Goal: Transaction & Acquisition: Purchase product/service

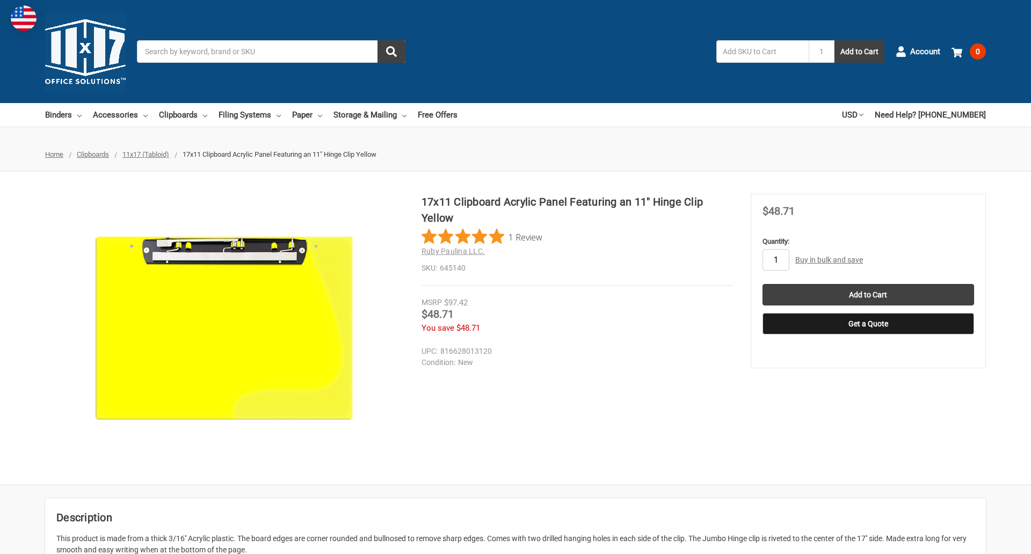
click at [776, 260] on input "1" at bounding box center [776, 259] width 27 height 21
type input "4"
click at [868, 324] on button "Get a Quote" at bounding box center [869, 323] width 212 height 21
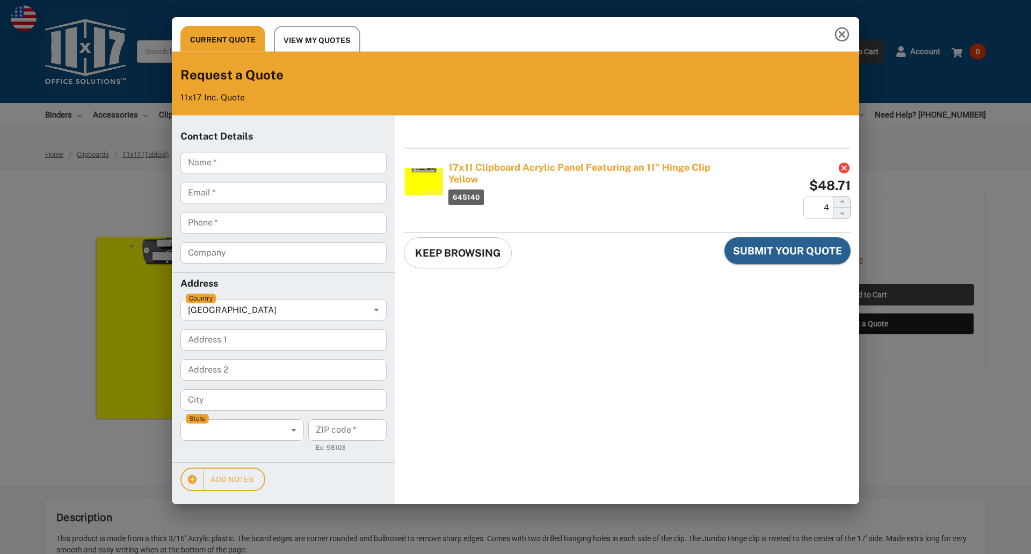
click at [868, 295] on div "Current Quote View My Quotes Request a Quote 11x17 Inc. Quote Contact Details N…" at bounding box center [515, 277] width 1031 height 554
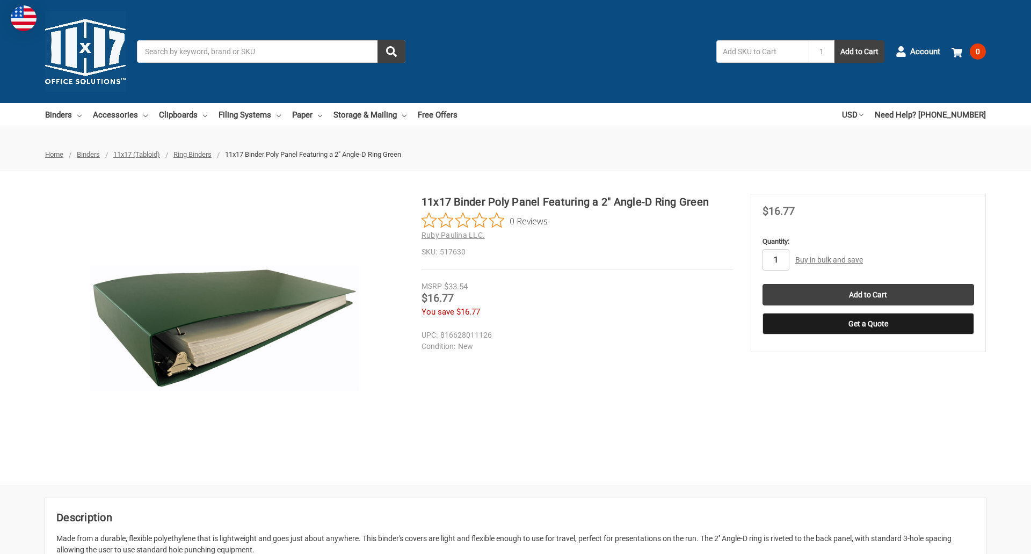
click at [776, 260] on input "1" at bounding box center [776, 259] width 27 height 21
type input "2"
click at [868, 324] on button "Get a Quote" at bounding box center [869, 323] width 212 height 21
click at [868, 295] on input "Add to Cart" at bounding box center [869, 294] width 212 height 21
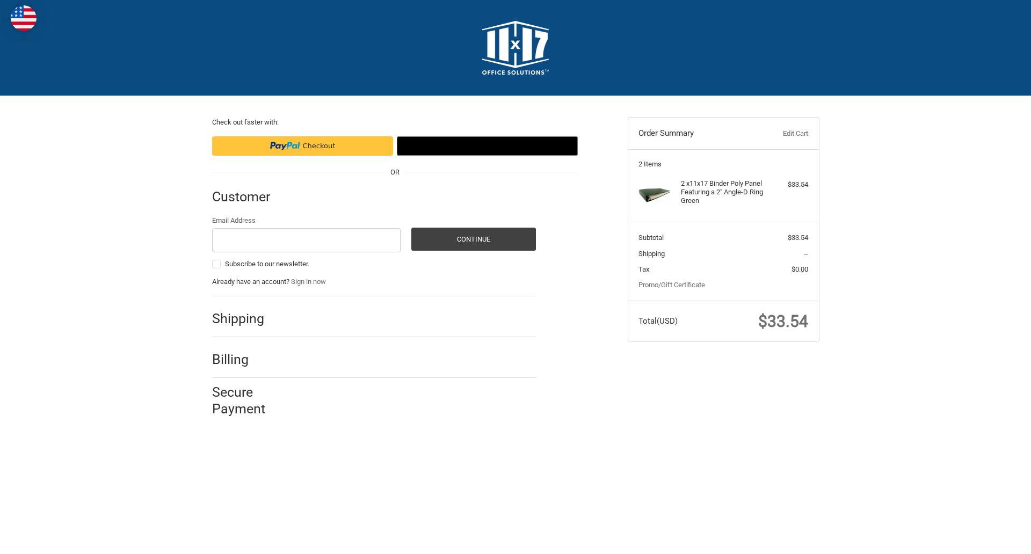
click at [306, 240] on input "Email Address" at bounding box center [306, 240] width 189 height 24
type input "[EMAIL_ADDRESS][DOMAIN_NAME]"
click at [473, 239] on button "Continue" at bounding box center [473, 239] width 125 height 23
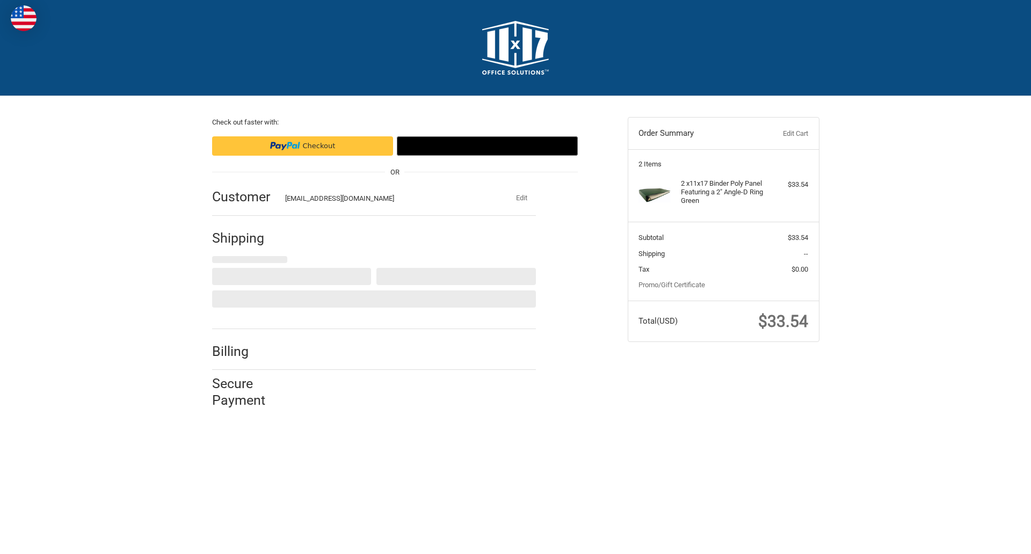
select select "US"
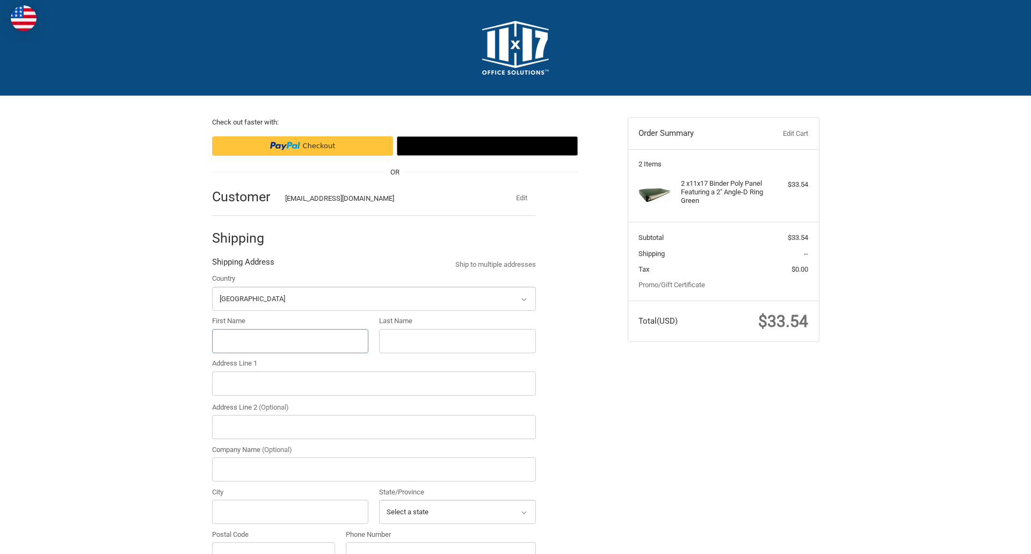
click at [290, 341] on input "First Name" at bounding box center [290, 341] width 157 height 24
type input "reflectiz"
click at [457, 341] on input "Last Name" at bounding box center [457, 341] width 157 height 24
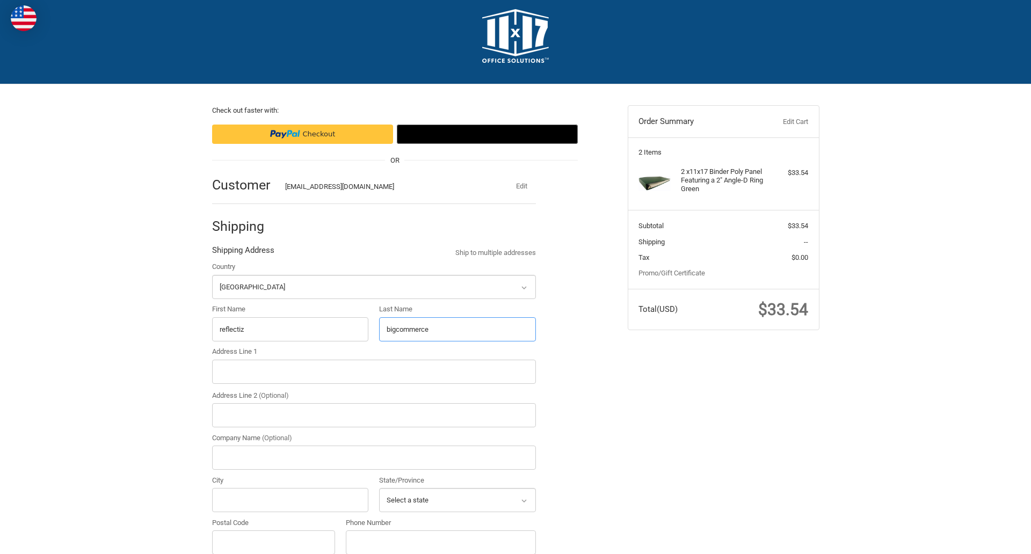
type input "bigcommerce"
click at [273, 542] on input "Postal Code" at bounding box center [274, 543] width 124 height 24
click at [273, 542] on input "78701" at bounding box center [274, 543] width 124 height 24
type input "78701"
click at [374, 372] on input "Address Line 1" at bounding box center [374, 372] width 324 height 24
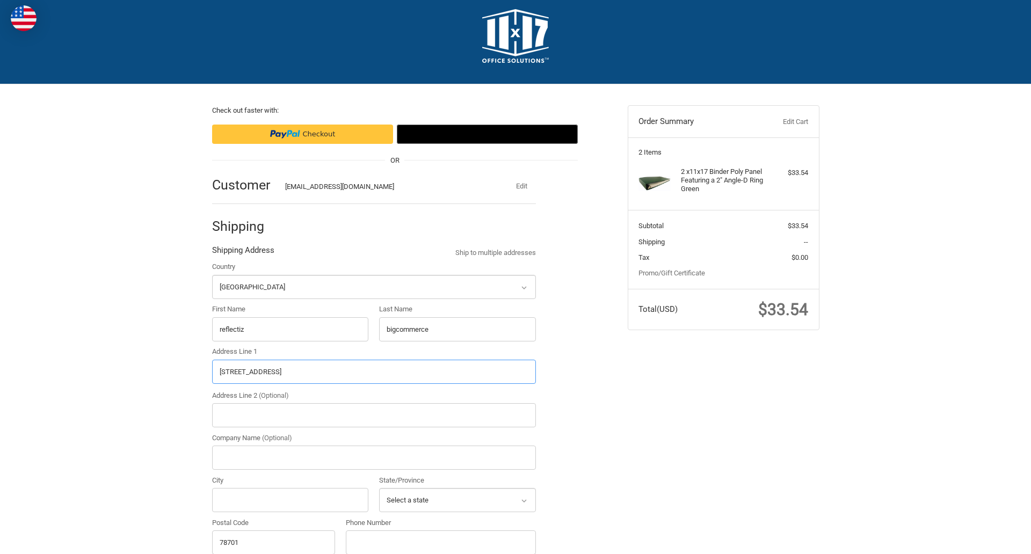
type input "11305 4 Points Dr Building 2, Suite 100"
click at [243, 253] on legend "Shipping Address" at bounding box center [243, 252] width 62 height 17
click at [273, 542] on input "78701" at bounding box center [274, 543] width 124 height 24
type input "78701"
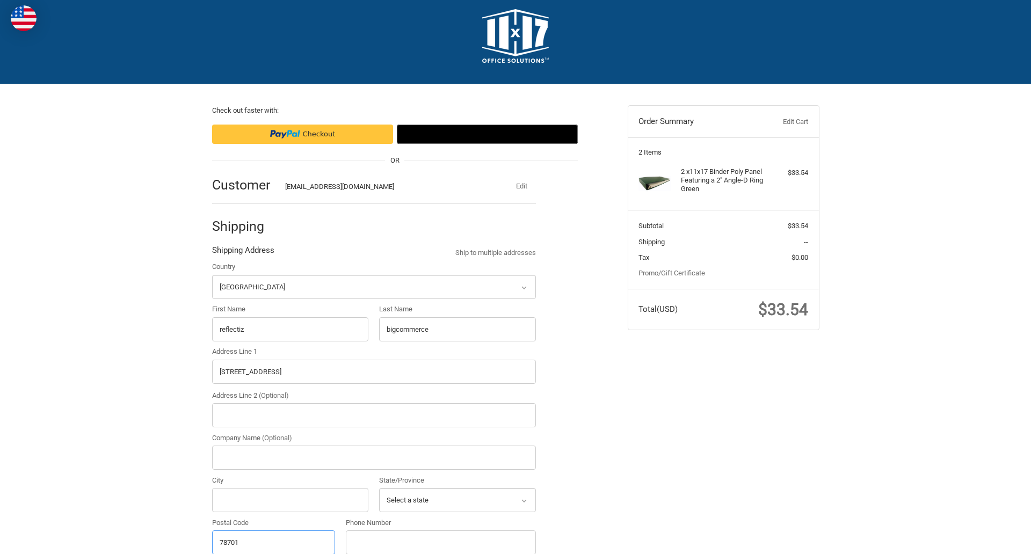
select select "[GEOGRAPHIC_DATA]"
click at [374, 415] on input "Address Line 2 (Optional)" at bounding box center [374, 415] width 324 height 24
type input "2"
click at [290, 500] on input "City" at bounding box center [290, 500] width 157 height 24
click at [290, 500] on input "Austin" at bounding box center [290, 500] width 157 height 24
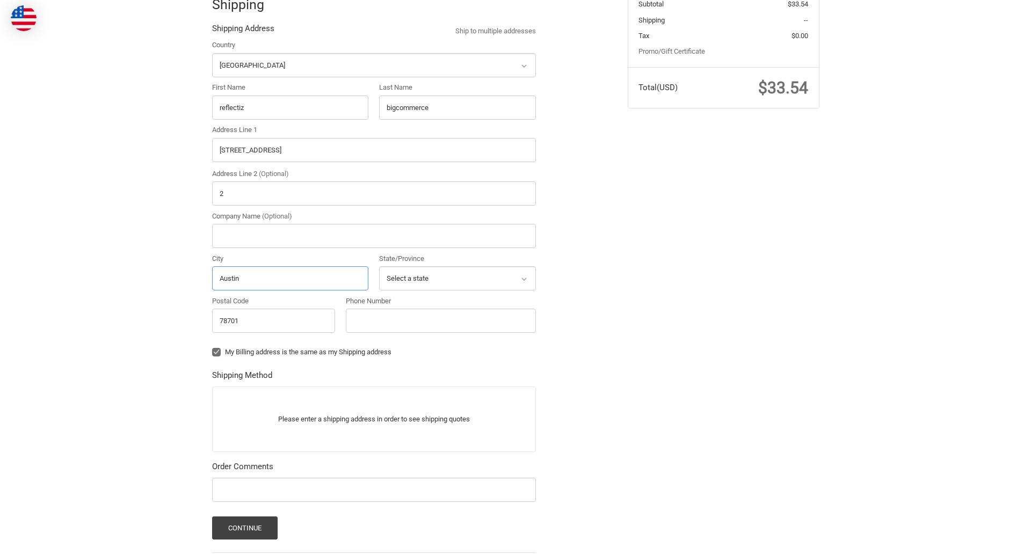
scroll to position [335, 0]
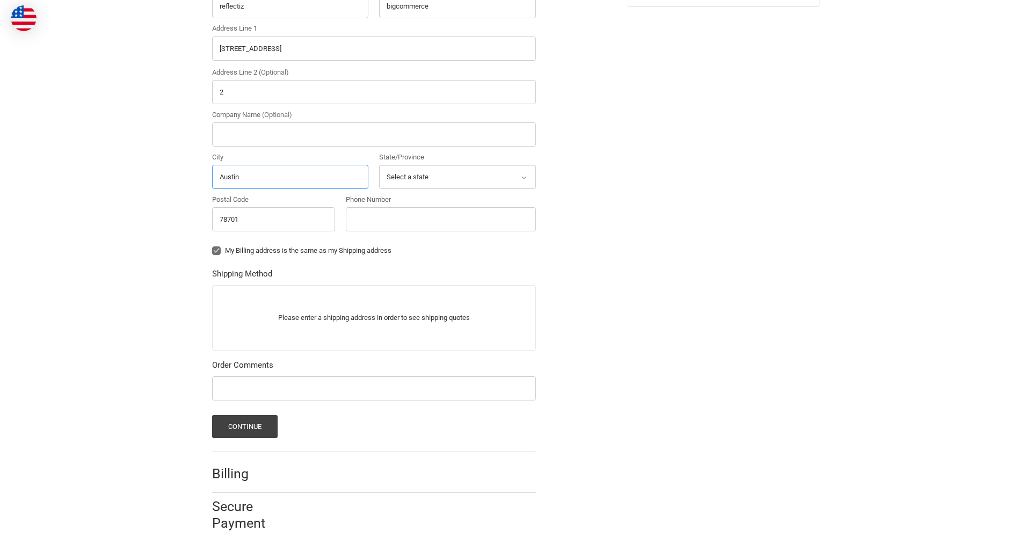
type input "Austin"
click at [440, 219] on input "Phone Number" at bounding box center [441, 219] width 190 height 24
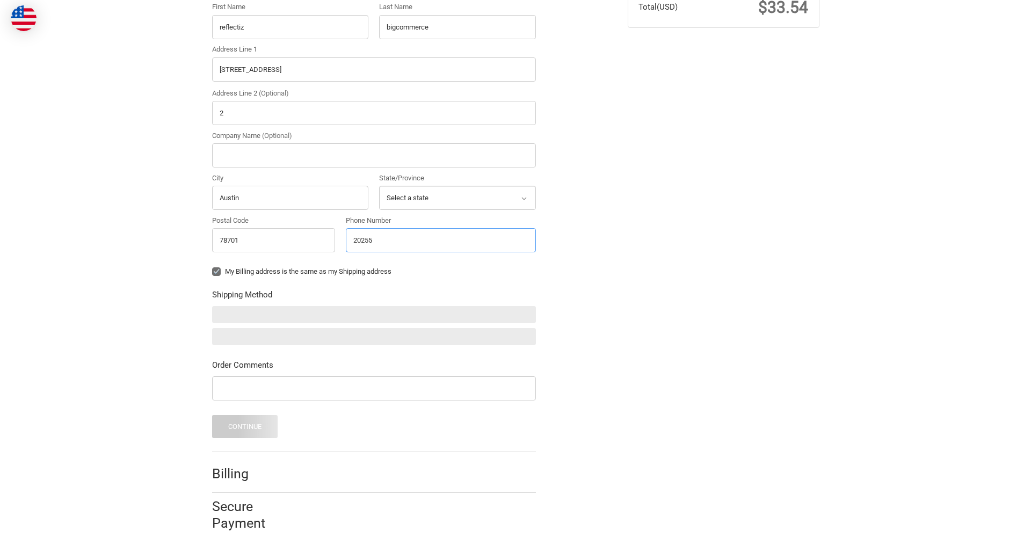
scroll to position [314, 0]
type input "2025550150"
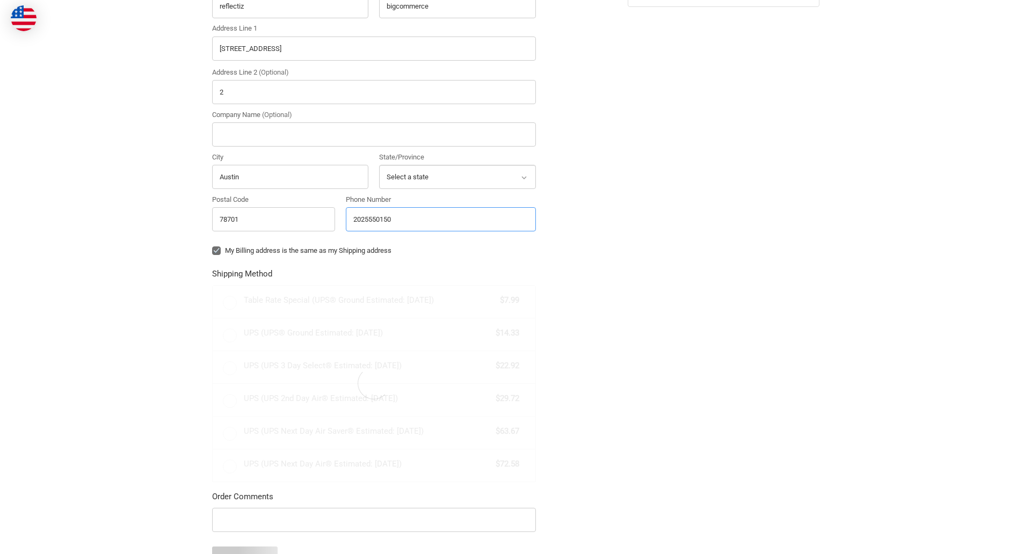
radio input "true"
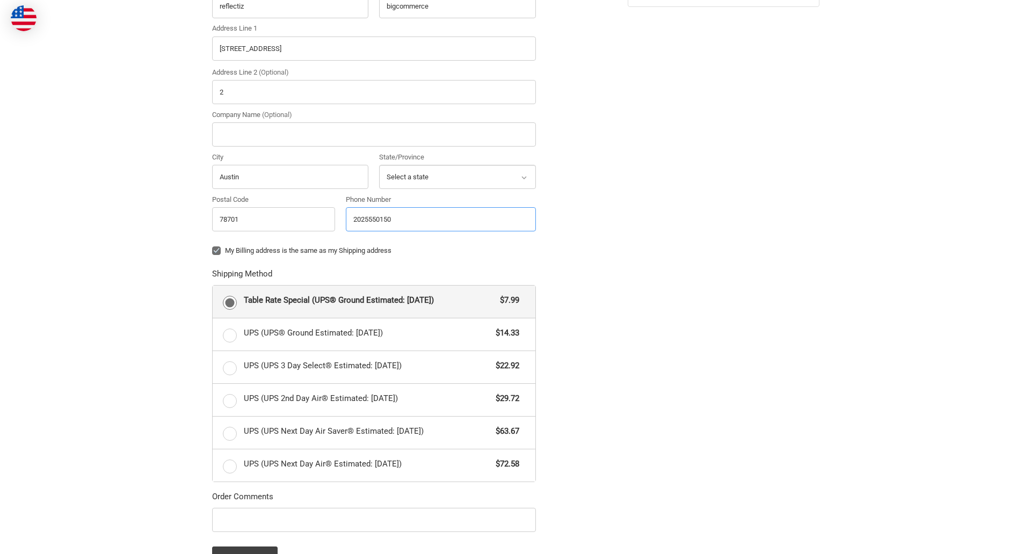
type input "2025550150"
click at [374, 134] on input "Company Name (Optional)" at bounding box center [374, 134] width 324 height 24
type input "bigcommerce"
click at [212, 259] on form "Country Select a country Afghanistan Åland Islands Albania Algeria American Sam…" at bounding box center [374, 254] width 324 height 632
click at [212, 534] on form "Country Select a country Afghanistan Åland Islands Albania Algeria American Sam…" at bounding box center [374, 254] width 324 height 632
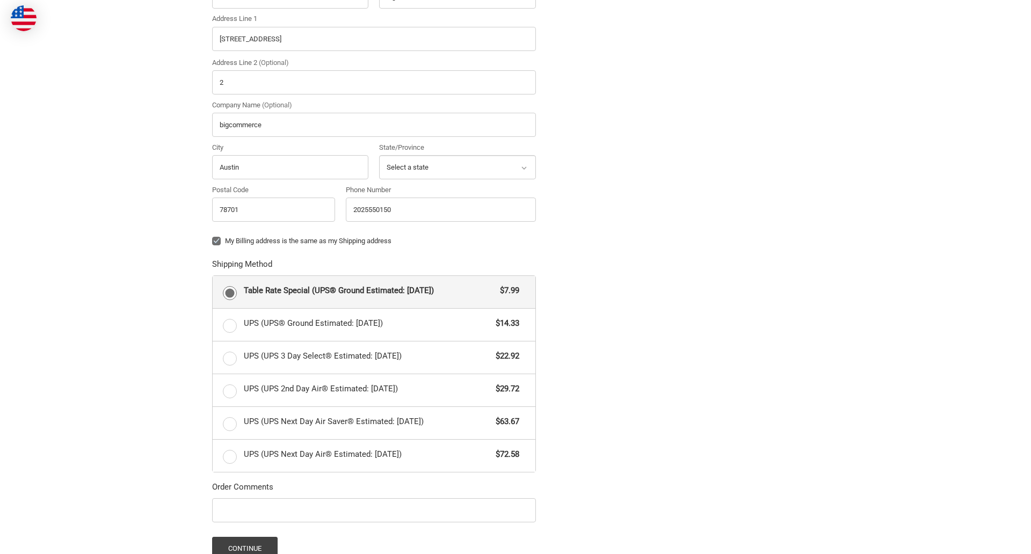
scroll to position [467, 0]
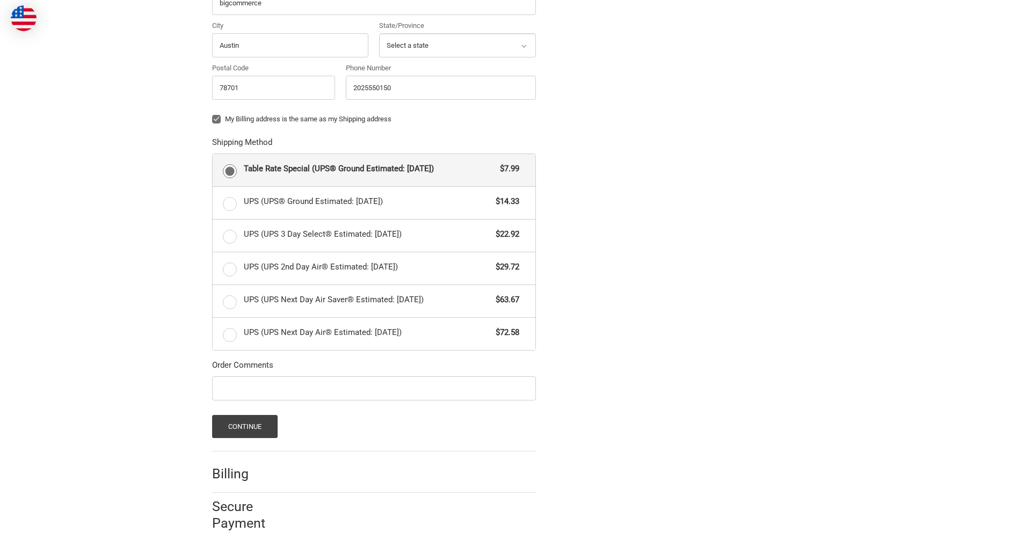
click at [374, 170] on span "Table Rate Special (UPS® Ground Estimated: Mon, Aug 25)" at bounding box center [369, 169] width 251 height 12
click at [213, 155] on input "Table Rate Special (UPS® Ground Estimated: Mon, Aug 25) $7.99" at bounding box center [213, 154] width 1 height 1
click at [244, 426] on button "Continue" at bounding box center [245, 426] width 66 height 23
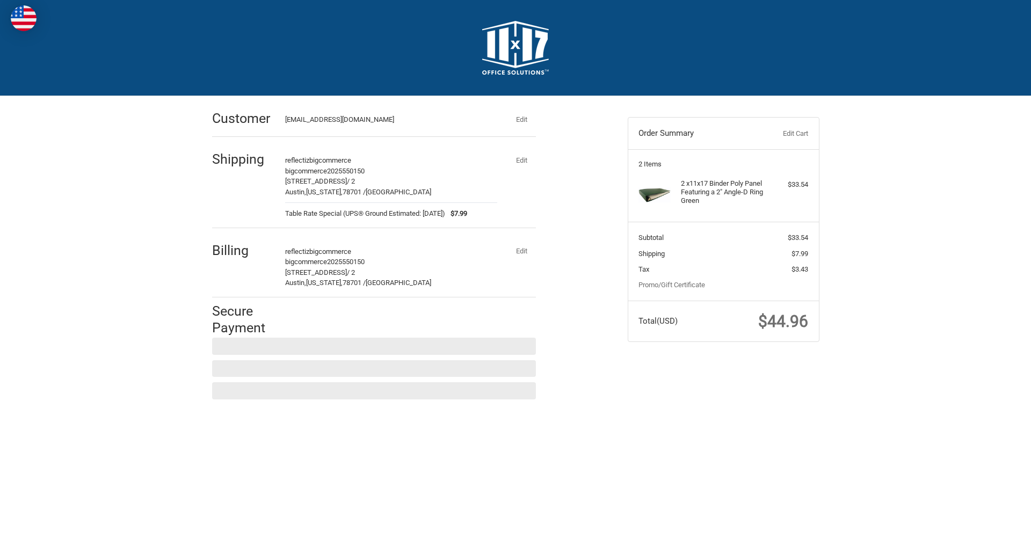
scroll to position [0, 0]
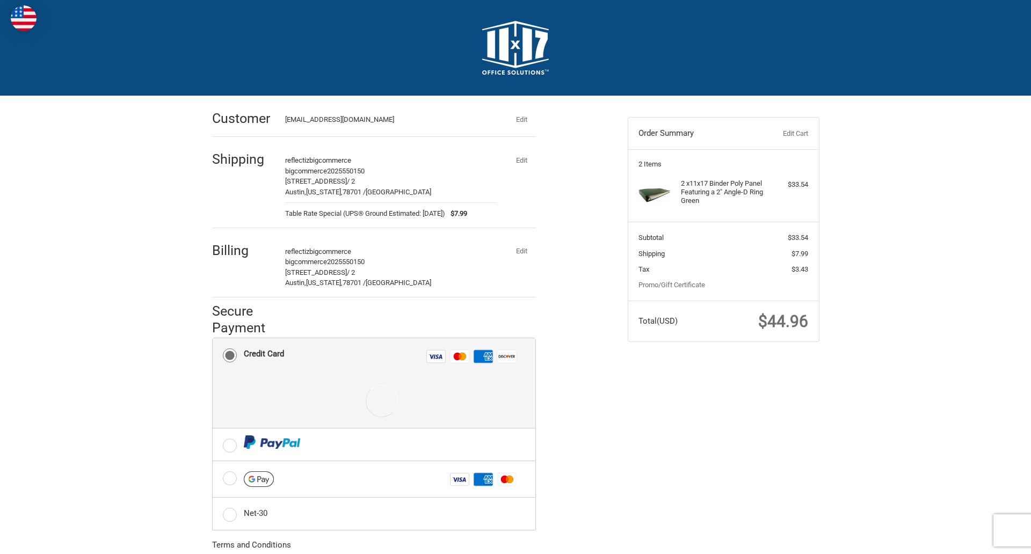
click at [374, 384] on div at bounding box center [382, 401] width 276 height 54
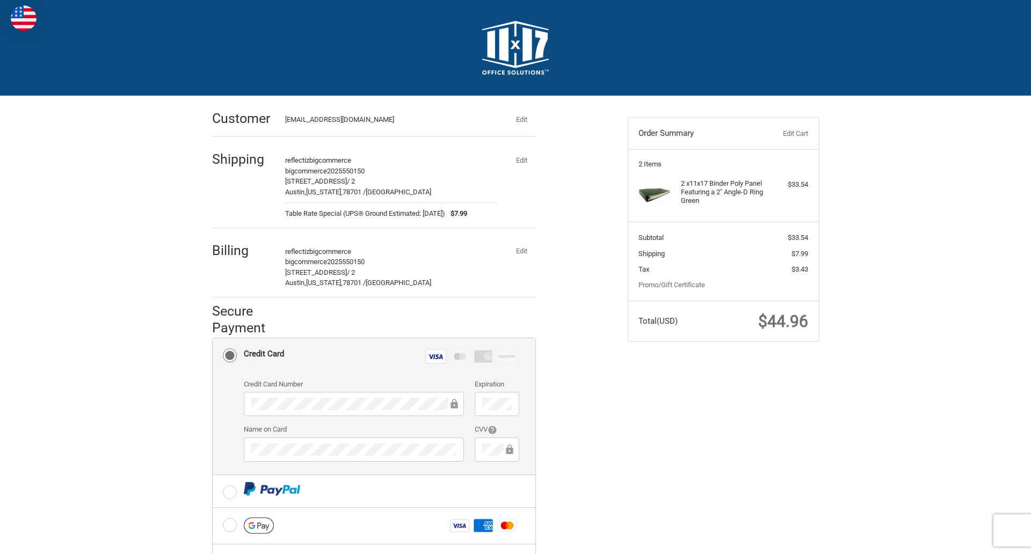
scroll to position [172, 0]
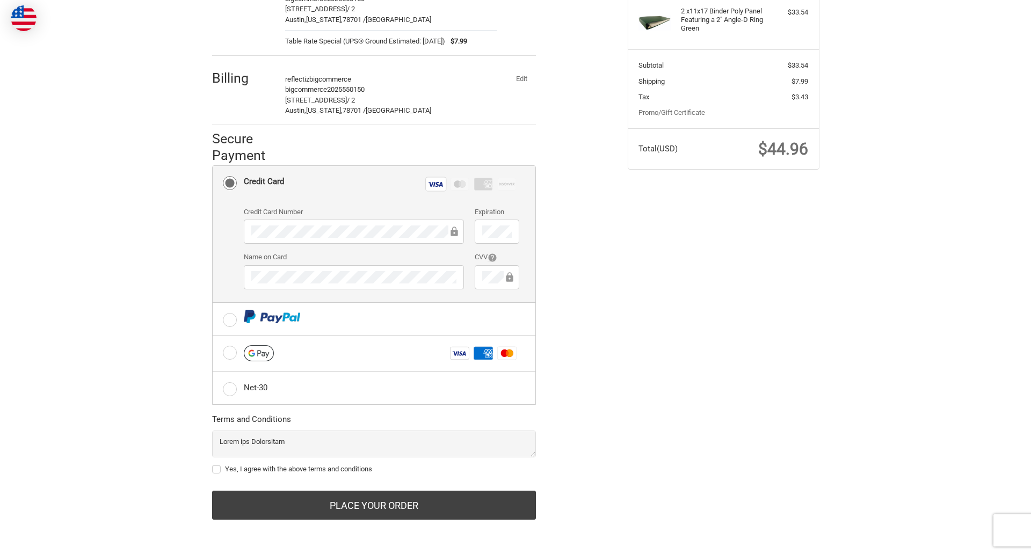
click at [374, 469] on label "Yes, I agree with the above terms and conditions" at bounding box center [374, 469] width 324 height 9
click at [213, 465] on input "Yes, I agree with the above terms and conditions" at bounding box center [212, 464] width 1 height 1
checkbox input "true"
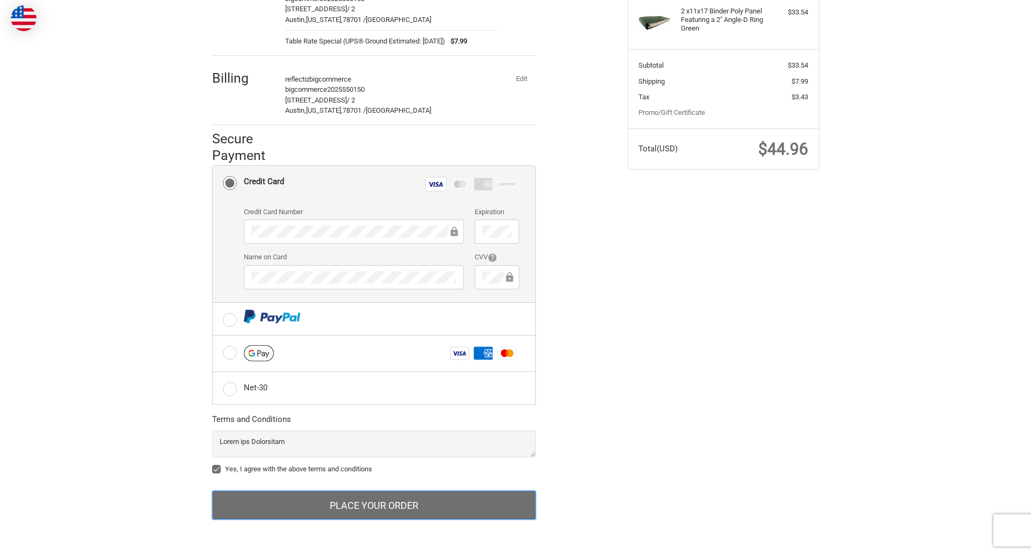
click at [374, 505] on button "Place Your Order" at bounding box center [374, 505] width 324 height 29
